Goal: Contribute content

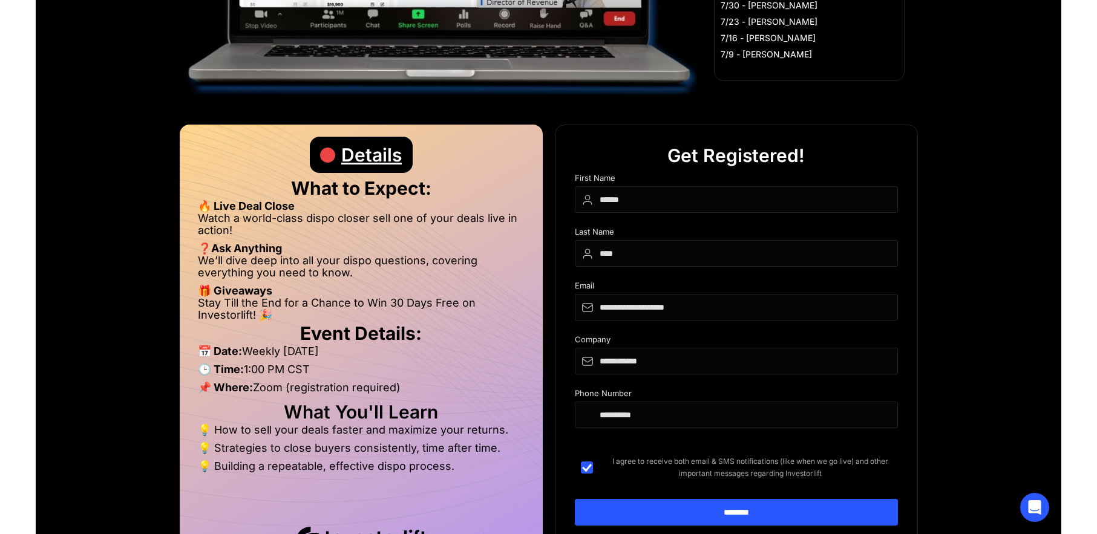
scroll to position [200, 0]
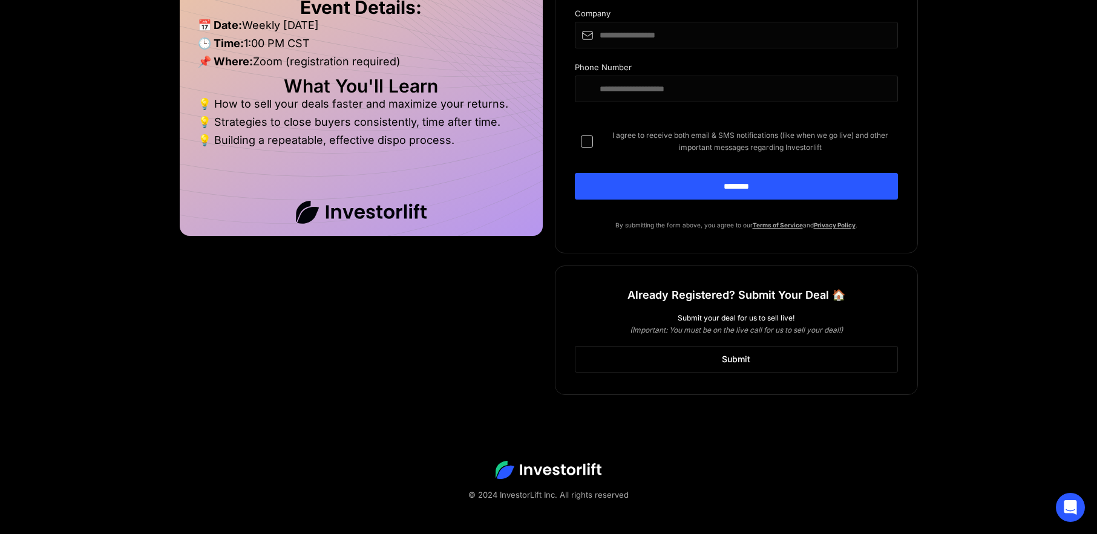
scroll to position [767, 0]
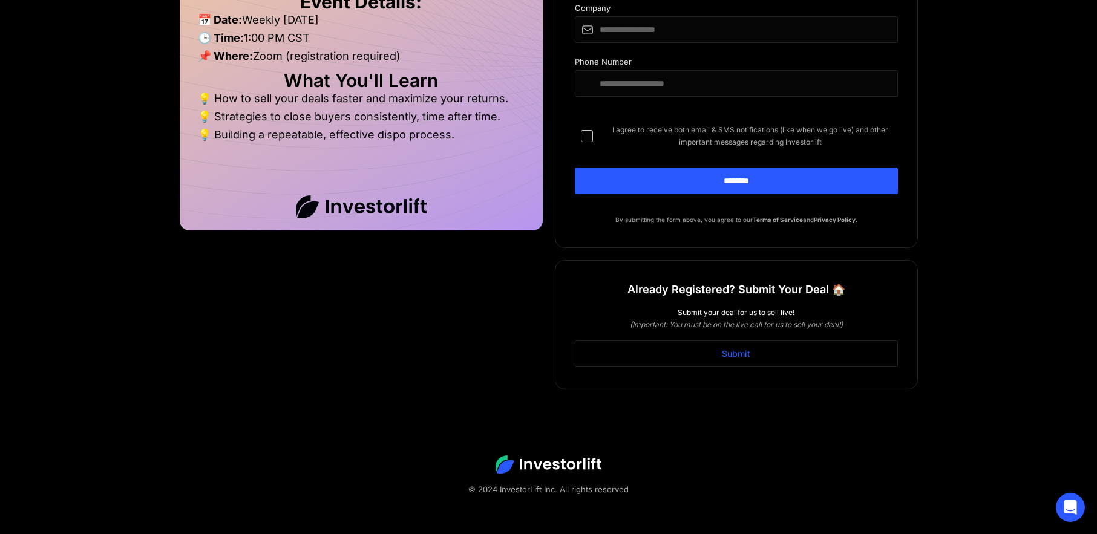
click at [735, 352] on link "Submit" at bounding box center [736, 354] width 323 height 27
